Goal: Check status: Check status

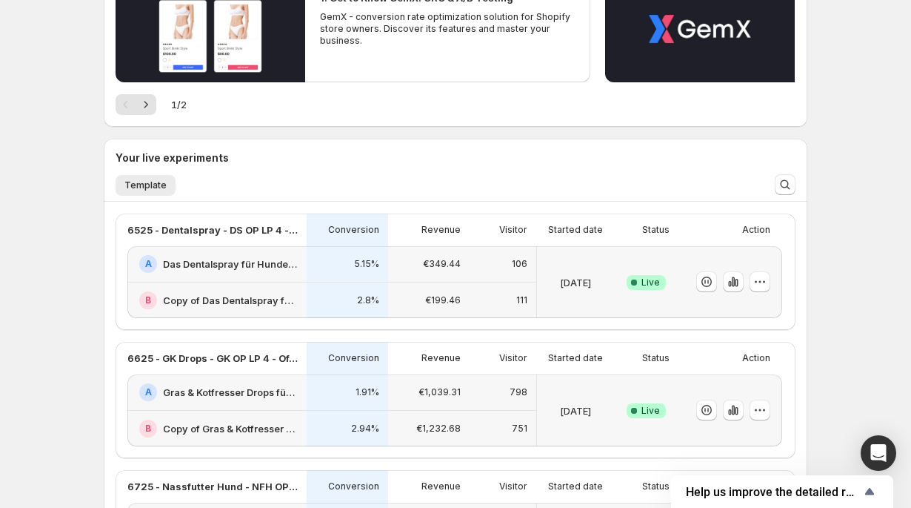
scroll to position [211, 0]
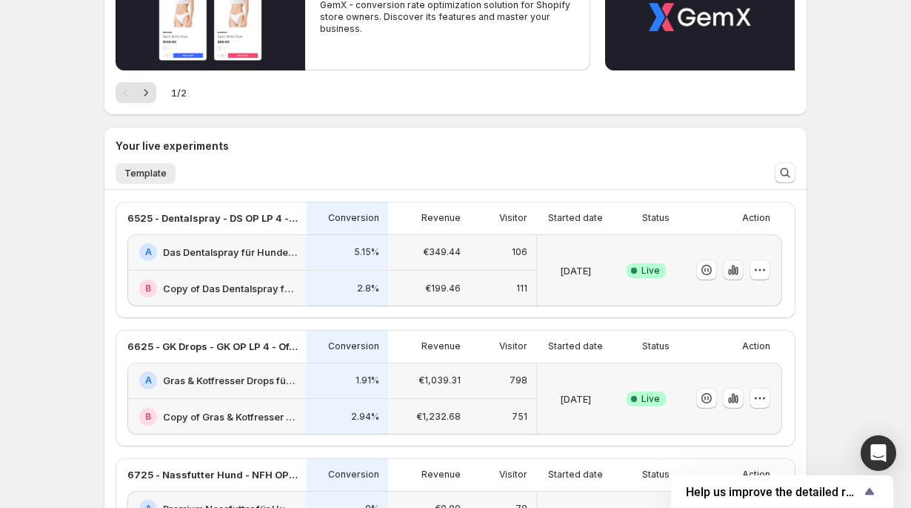
click at [731, 271] on icon "button" at bounding box center [733, 269] width 15 height 15
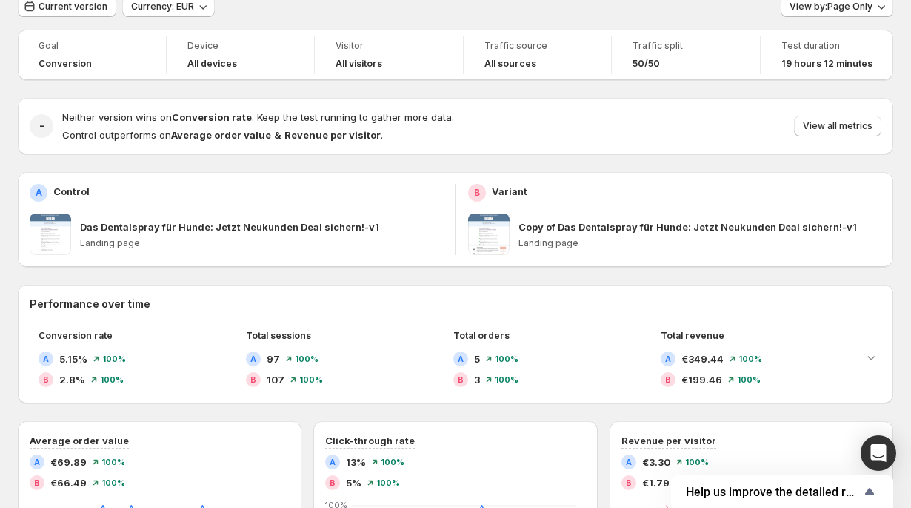
scroll to position [61, 0]
click at [825, 134] on button "View all metrics" at bounding box center [837, 125] width 87 height 21
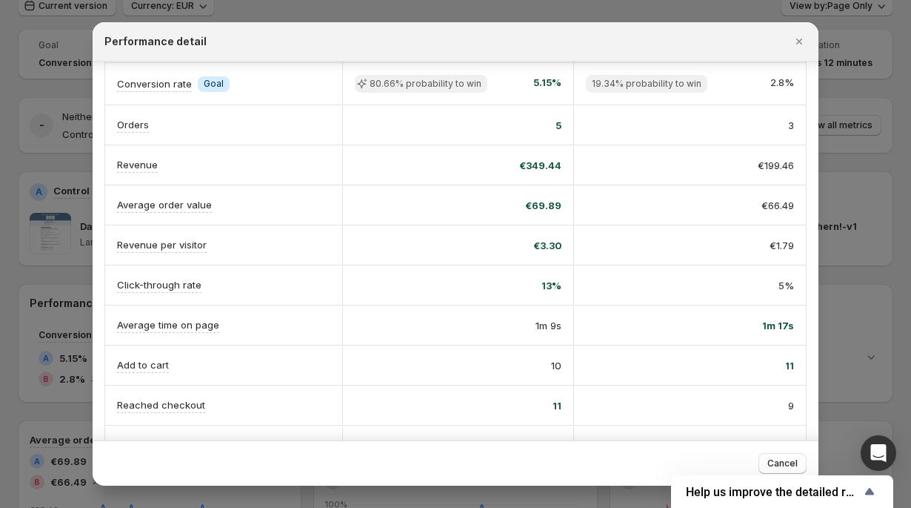
scroll to position [54, 0]
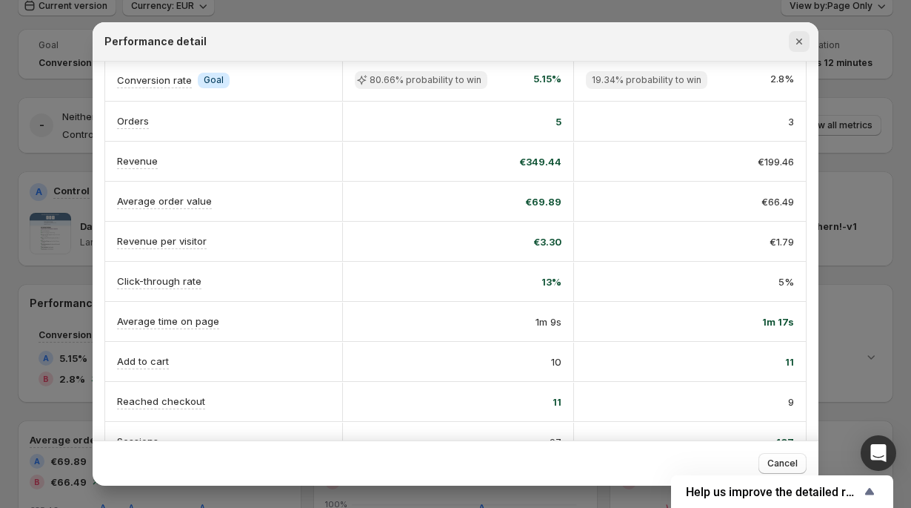
click at [797, 41] on icon "Close" at bounding box center [799, 41] width 15 height 15
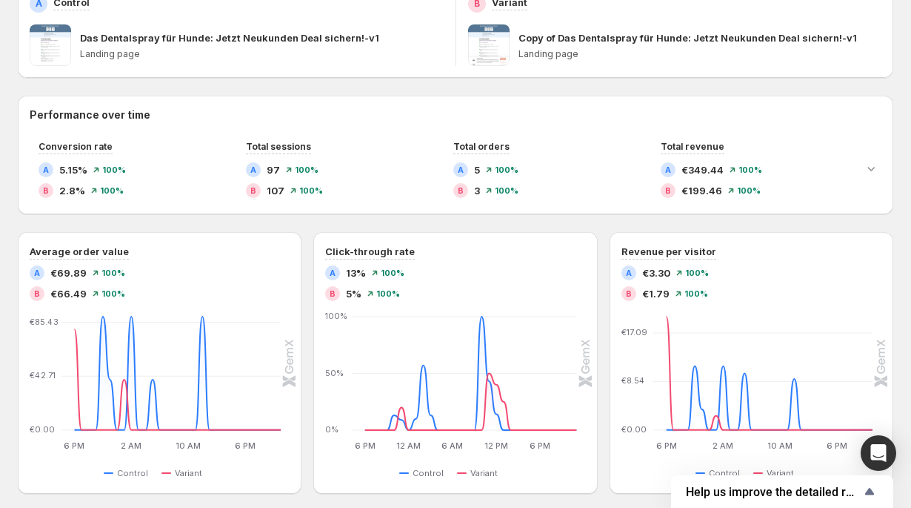
scroll to position [253, 0]
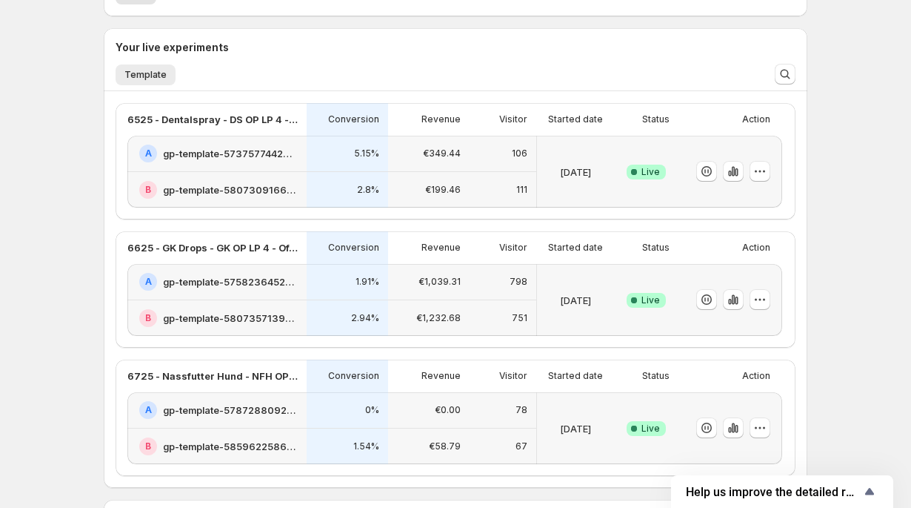
scroll to position [327, 0]
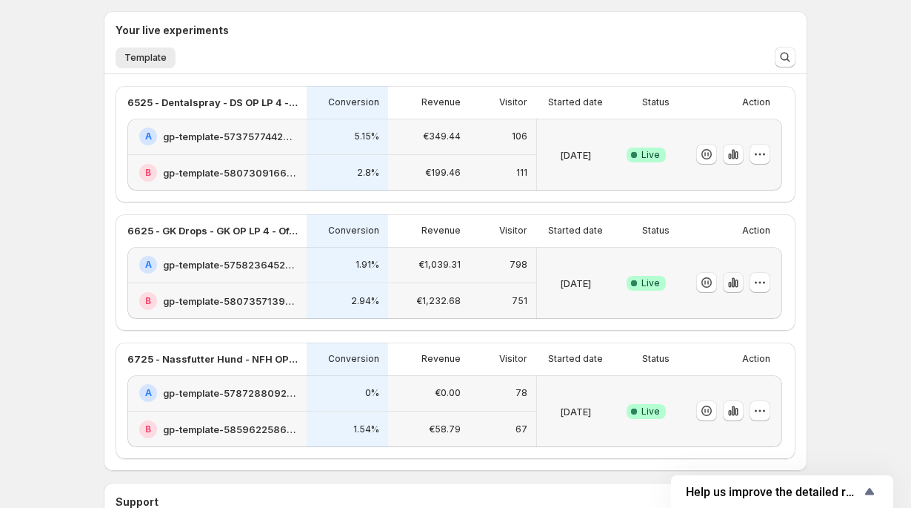
click at [730, 287] on icon "button" at bounding box center [733, 282] width 15 height 15
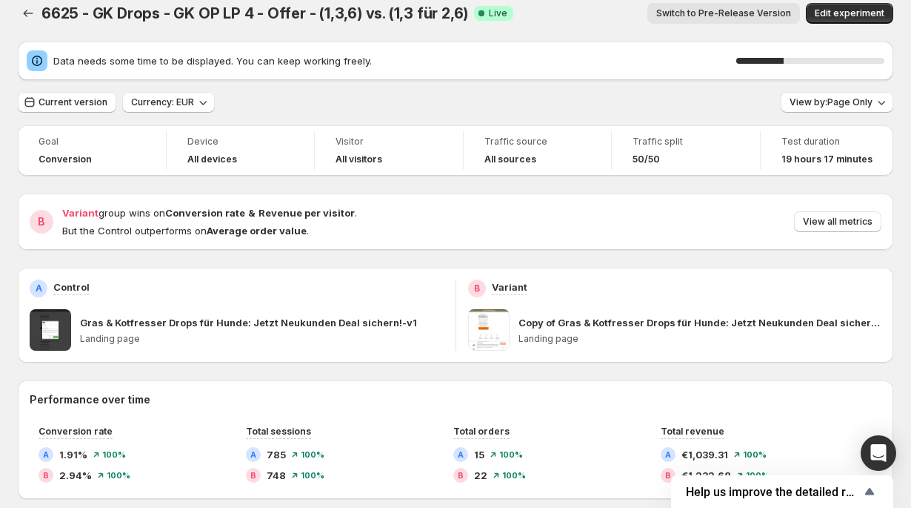
scroll to position [9, 0]
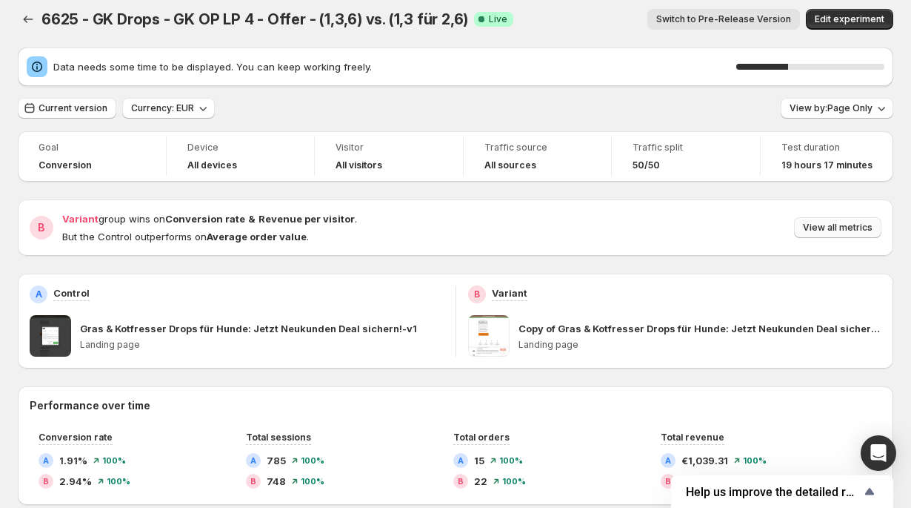
click at [811, 222] on span "View all metrics" at bounding box center [838, 228] width 70 height 12
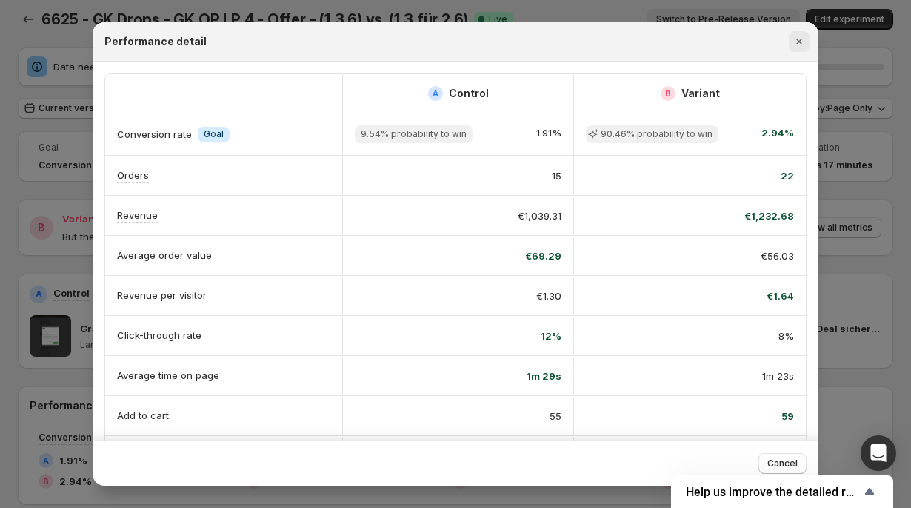
click at [794, 38] on icon "Close" at bounding box center [799, 41] width 15 height 15
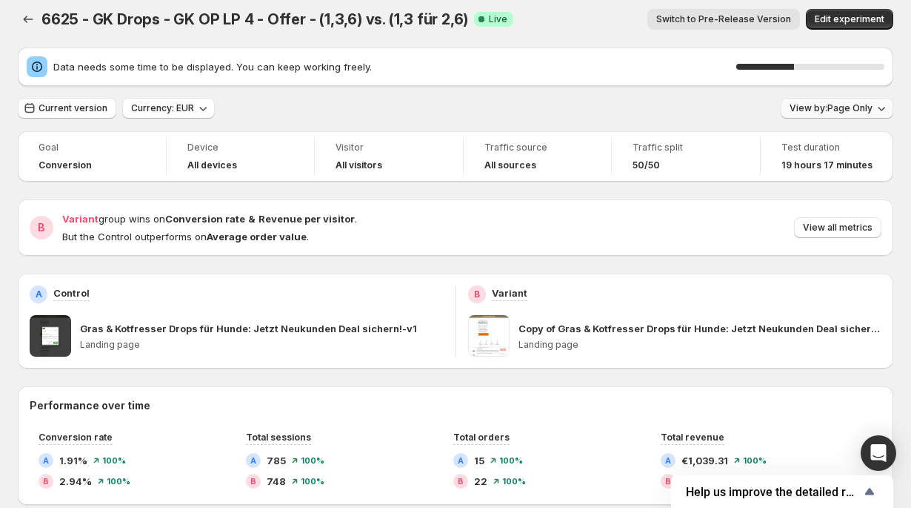
click at [819, 102] on button "View by: Page Only" at bounding box center [837, 108] width 113 height 21
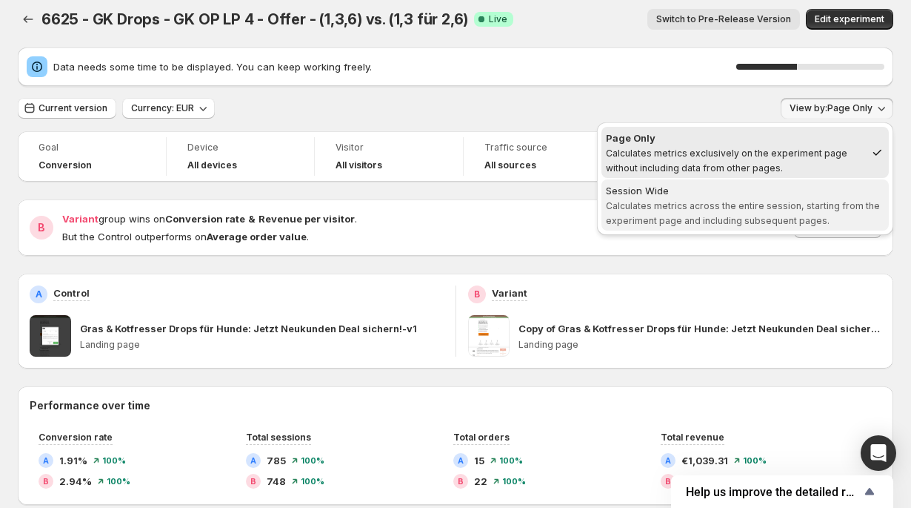
click at [743, 210] on span "Calculates metrics across the entire session, starting from the experiment page…" at bounding box center [743, 213] width 274 height 26
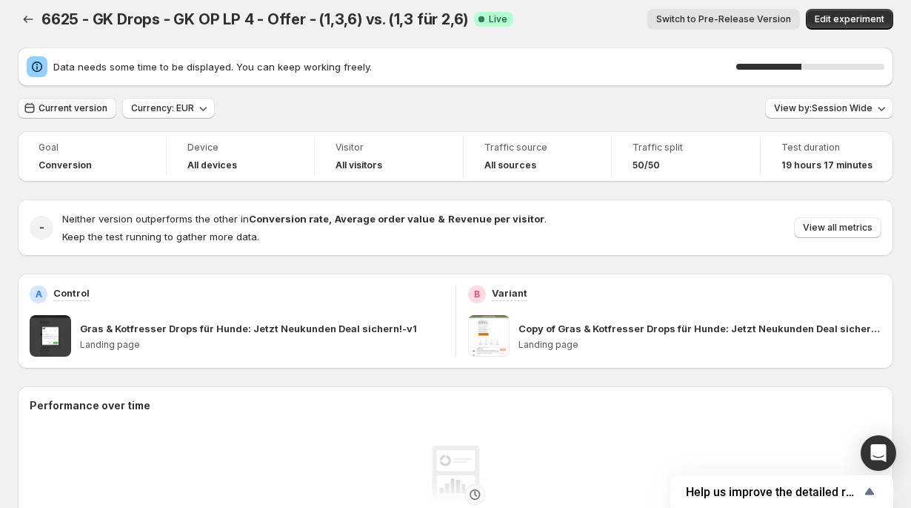
click at [102, 110] on span "Current version" at bounding box center [73, 108] width 69 height 12
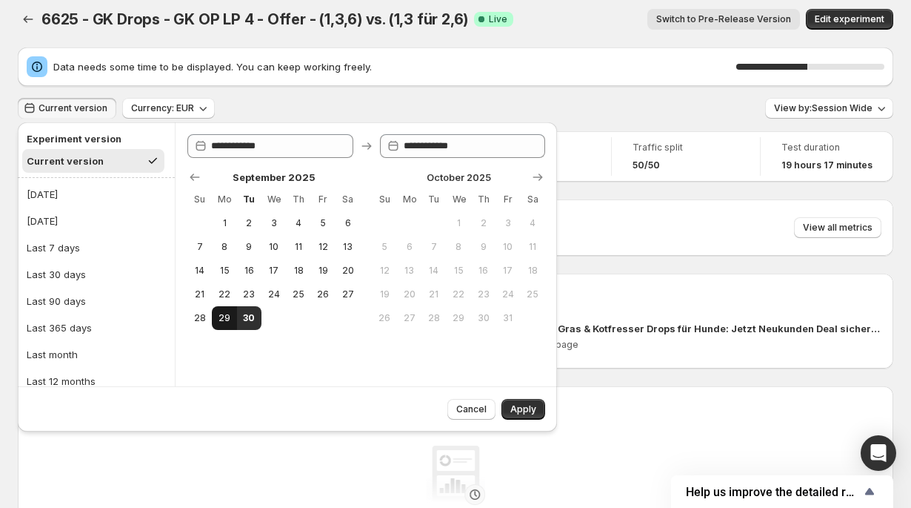
click at [216, 310] on button "29" at bounding box center [224, 318] width 24 height 24
type input "**********"
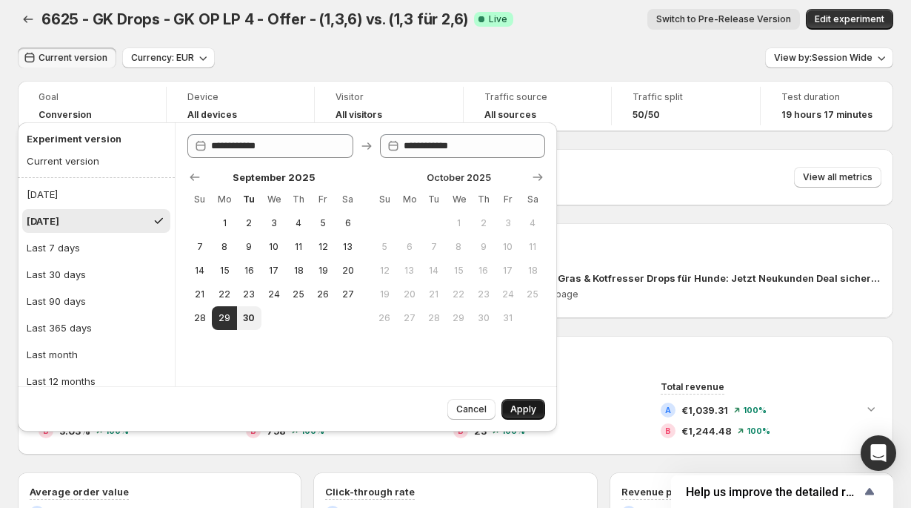
click at [509, 405] on button "Apply" at bounding box center [524, 409] width 44 height 21
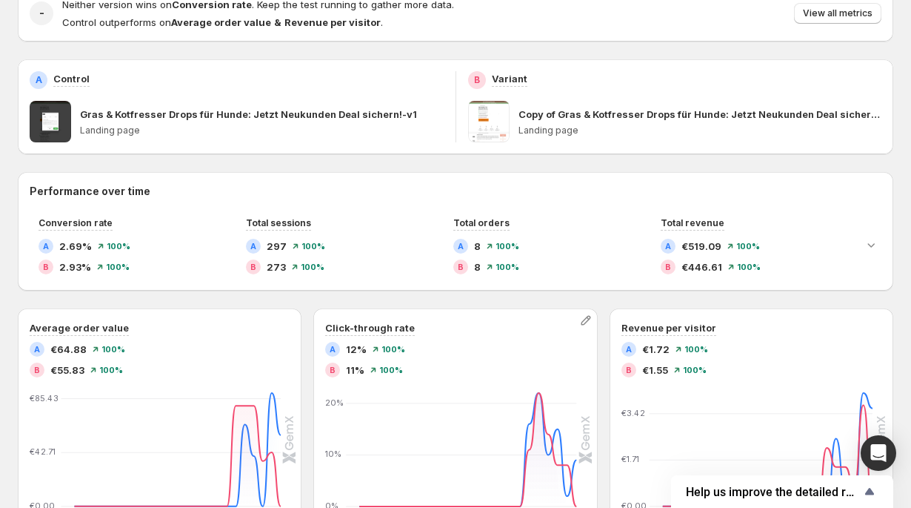
scroll to position [182, 0]
